Goal: Complete application form

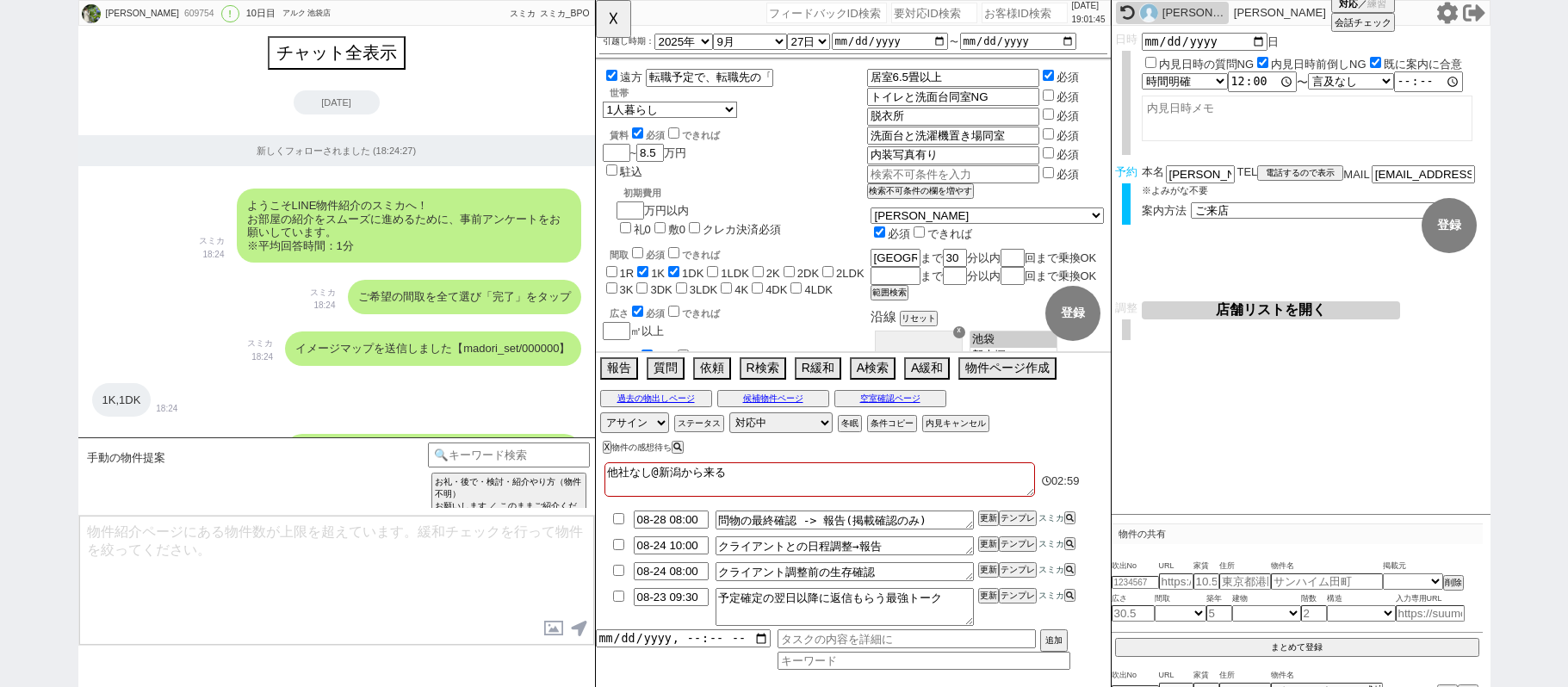
select select "2025"
select select "9"
select select "27"
select select "0"
select select "60"
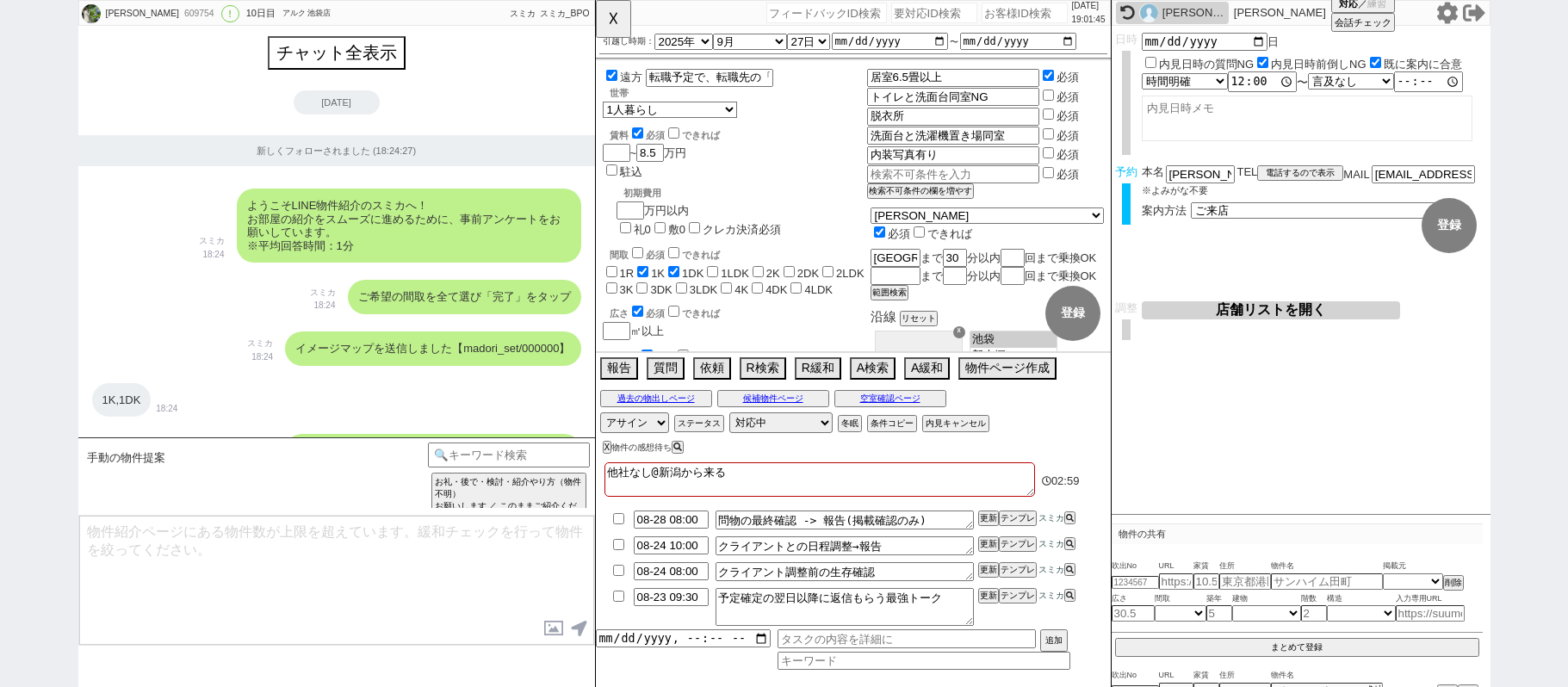
select select "59"
select select "75"
select select "14"
select select "819"
select select "62"
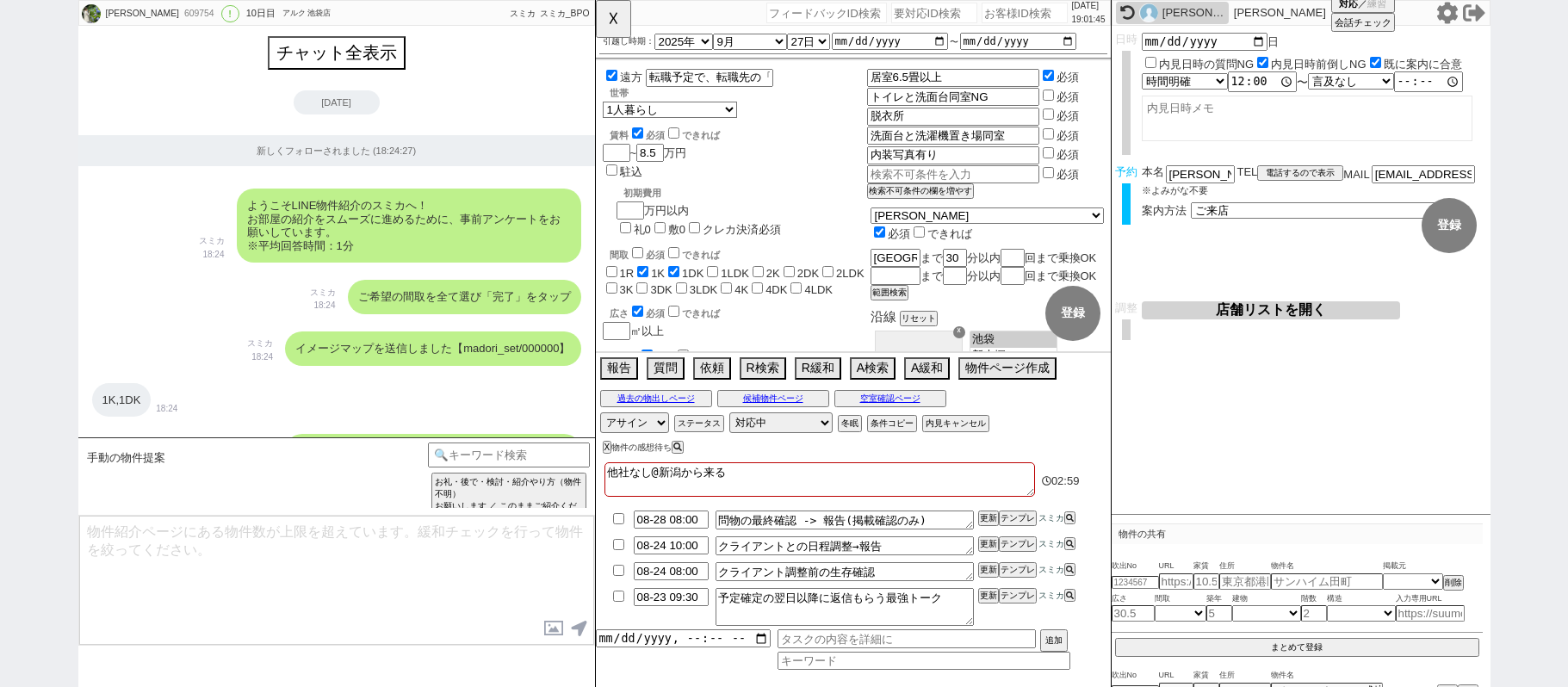
select select "[DATE]"
select select "65"
select select "1577"
select select "23"
select select "733"
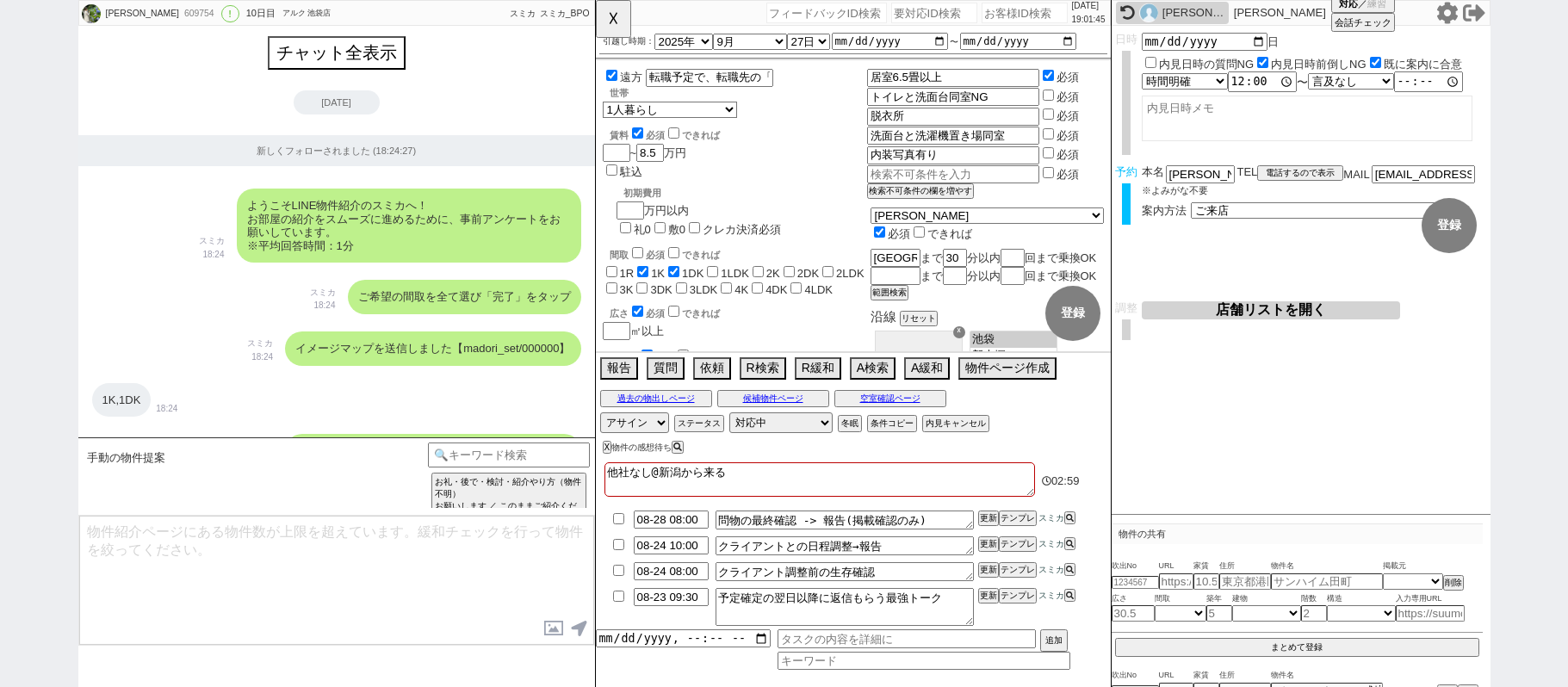
select select "67"
select select "64"
select select "1559"
select select "63"
select select "70"
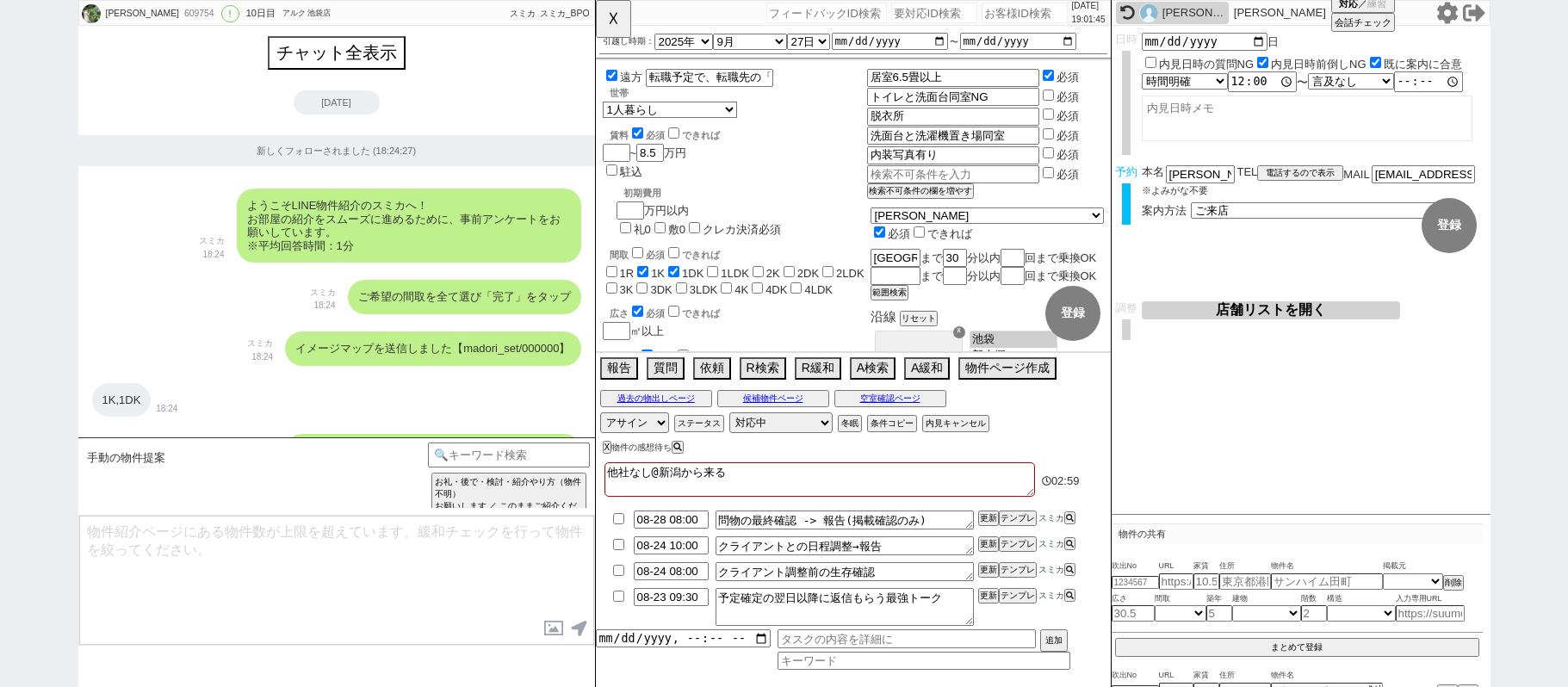
select select "[DATE]"
select select "69"
select select "66"
select select "71"
select select "68"
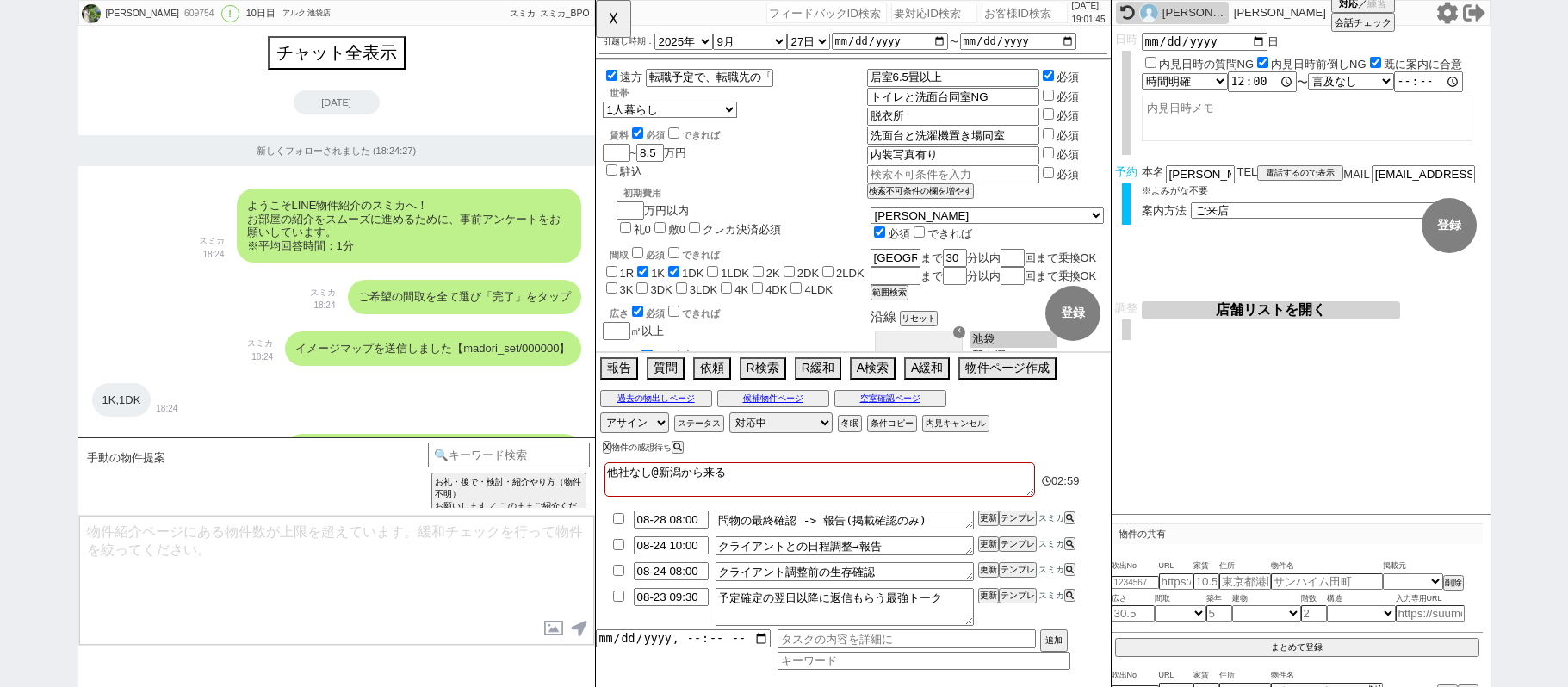
select select "[DATE]"
select select "48"
select select "47"
select select "50"
select select "53"
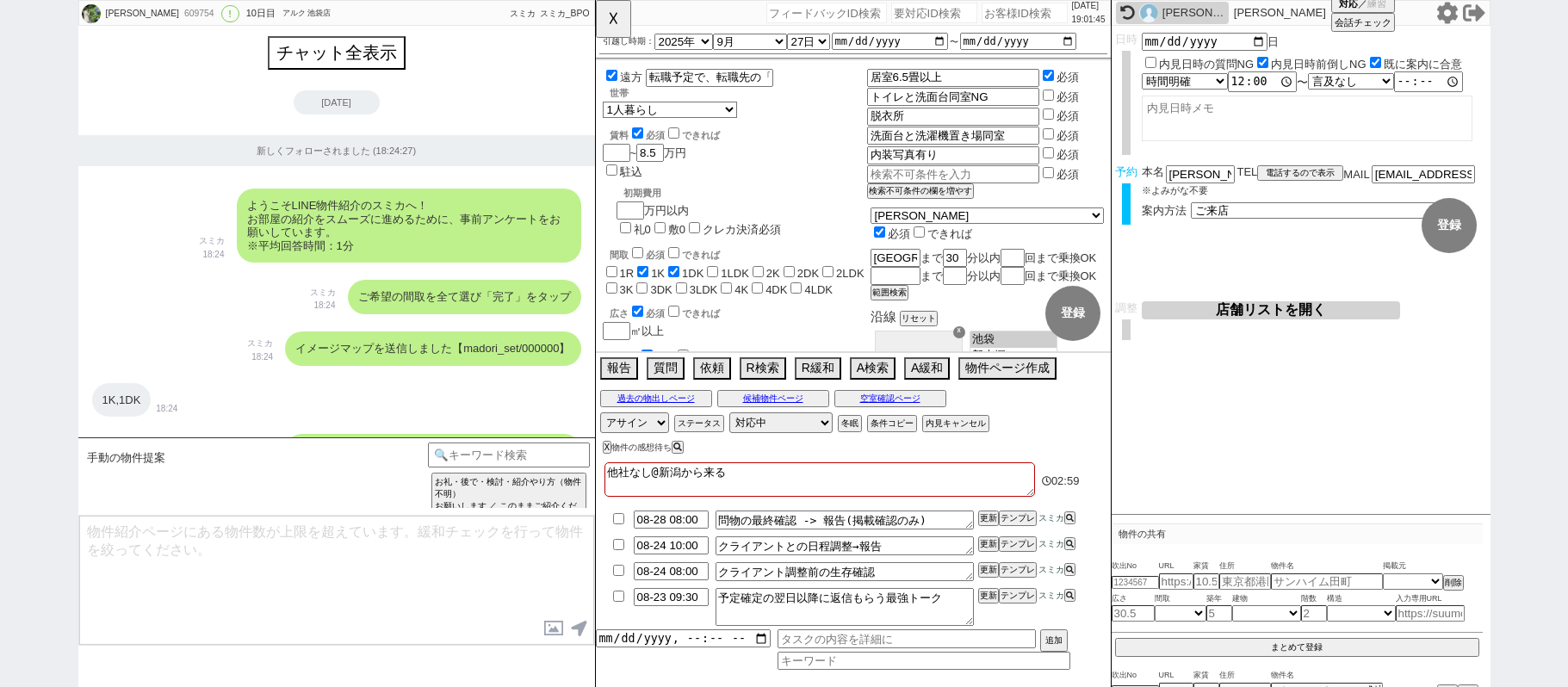
select select "74"
select select "56"
select select "25"
select select "3117"
select select "44"
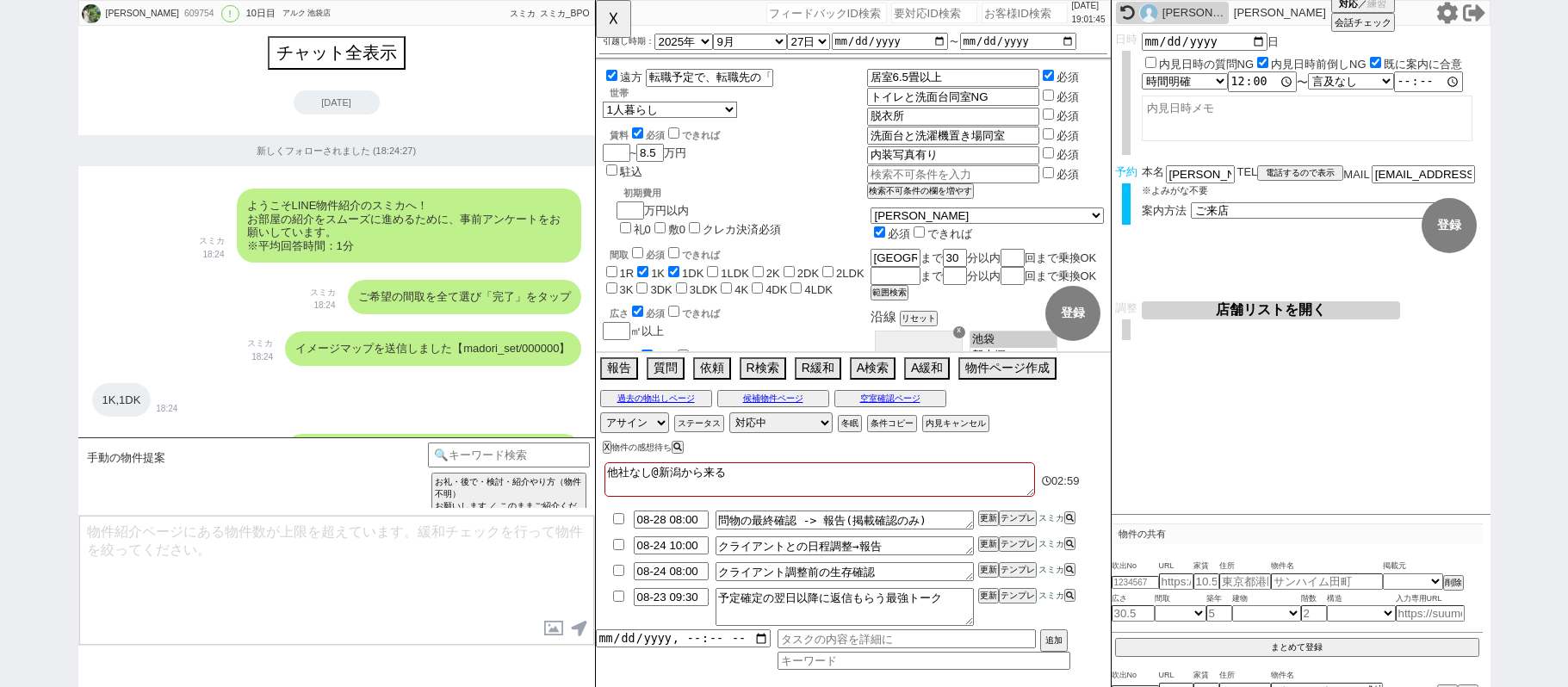
select select "52"
select select "7"
select select "55"
select select "12"
select select "11"
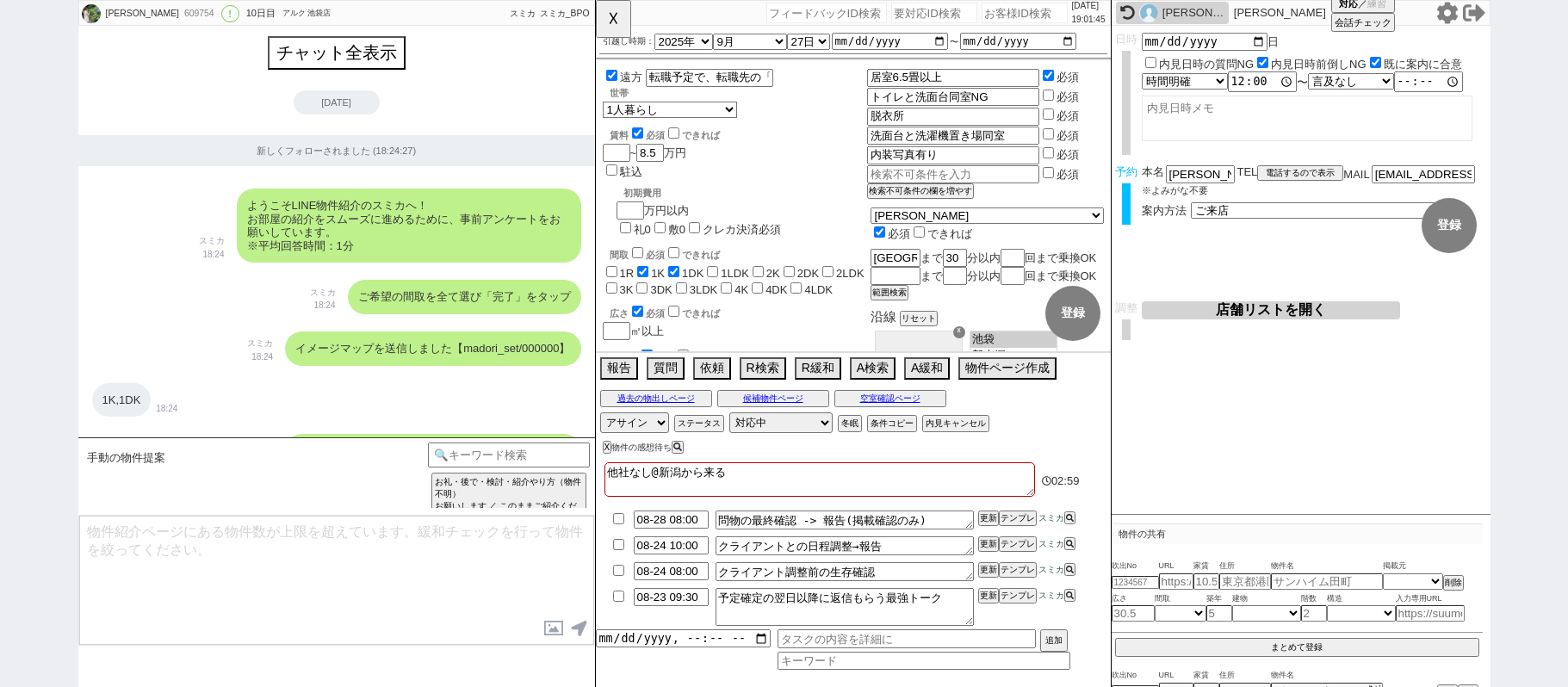
select select "38"
select select "77"
select select "61"
select select "72"
select select "1747"
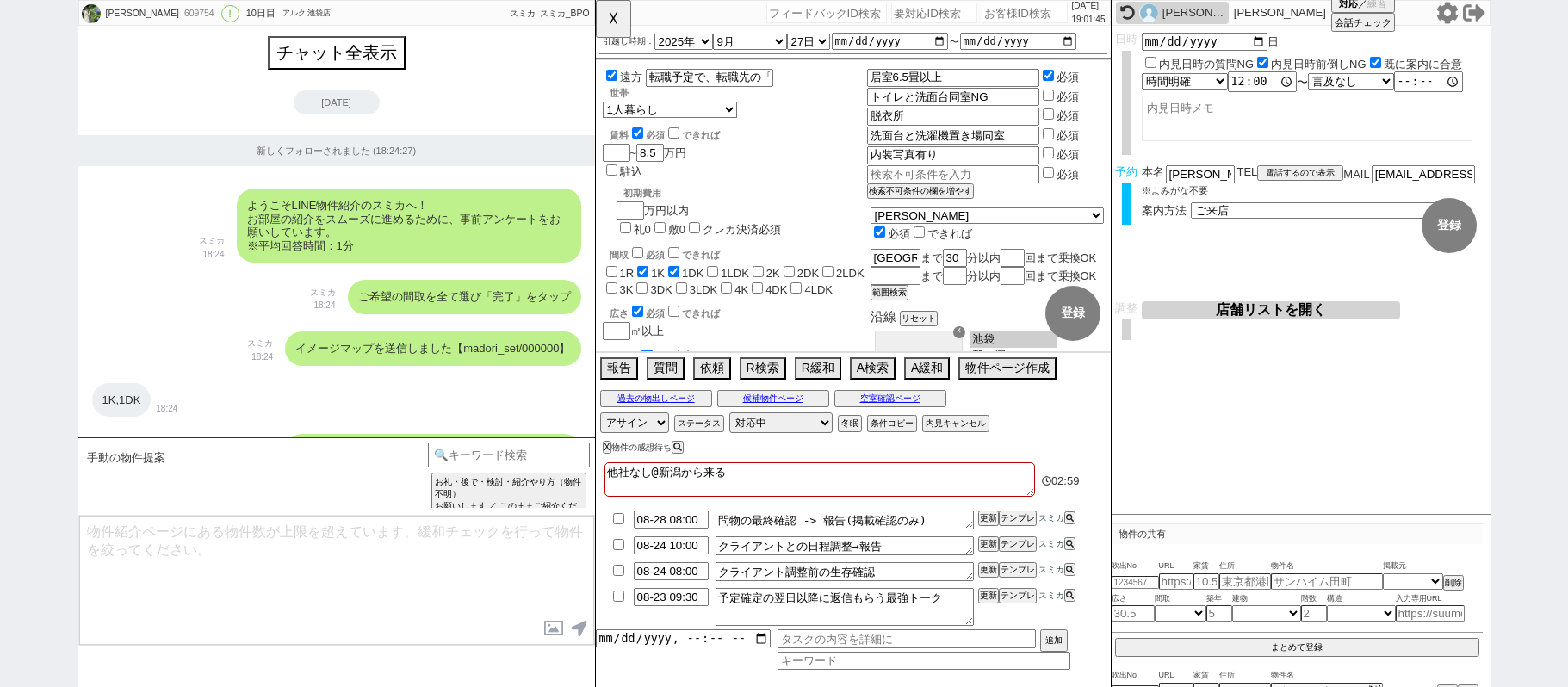
select select "15"
select select "54"
select select "35"
select select "29"
select select "1"
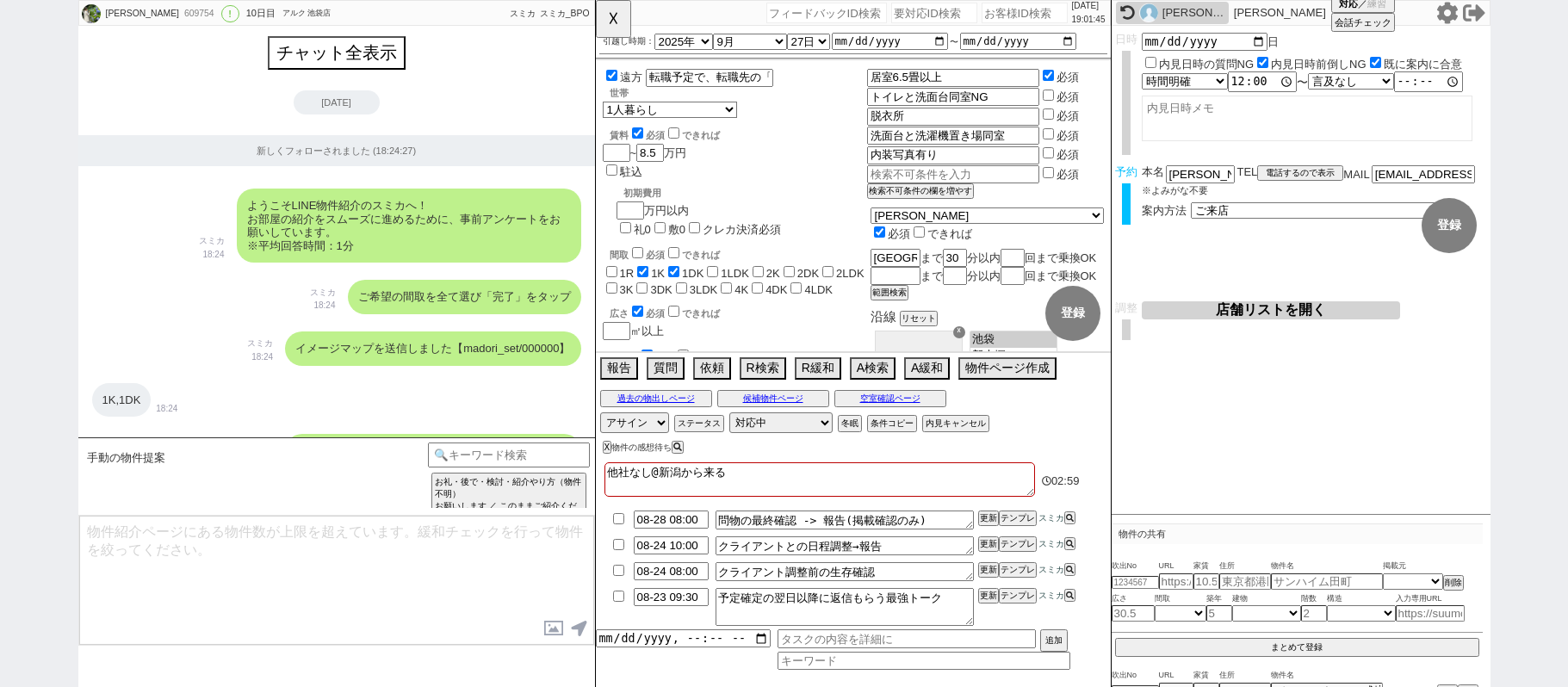
select select "2"
select select
